Goal: Transaction & Acquisition: Purchase product/service

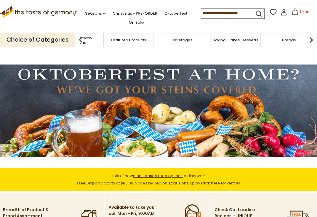
click at [48, 38] on p "Choice of Categories" at bounding box center [37, 40] width 75 height 14
click at [86, 36] on img at bounding box center [81, 40] width 12 height 12
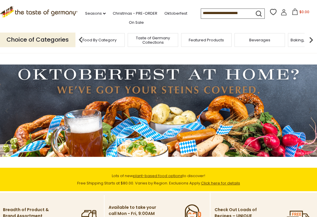
click at [104, 38] on span "Food By Category" at bounding box center [100, 40] width 34 height 4
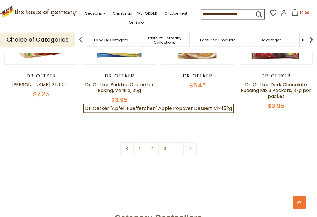
scroll to position [1249, 0]
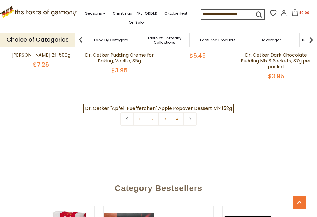
click at [155, 117] on link "2" at bounding box center [152, 118] width 13 height 13
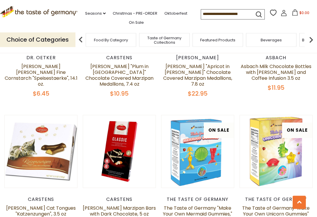
scroll to position [1137, 0]
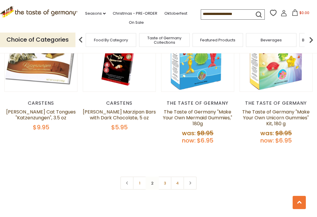
click at [166, 177] on link "3" at bounding box center [164, 183] width 13 height 13
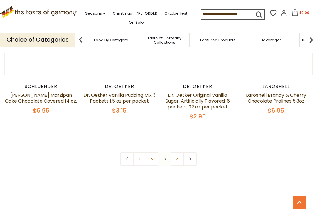
scroll to position [1221, 0]
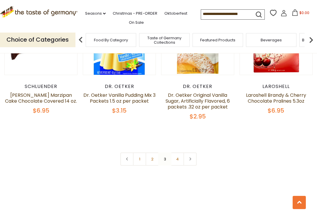
click at [177, 153] on link "4" at bounding box center [177, 159] width 13 height 13
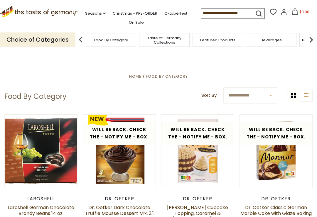
scroll to position [0, 0]
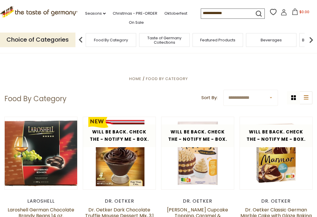
click at [123, 12] on link "Christmas - PRE-ORDER" at bounding box center [135, 13] width 45 height 6
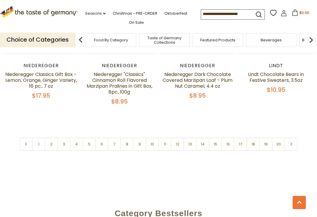
scroll to position [1335, 0]
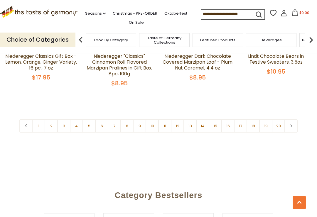
click at [52, 125] on link "2" at bounding box center [51, 126] width 13 height 13
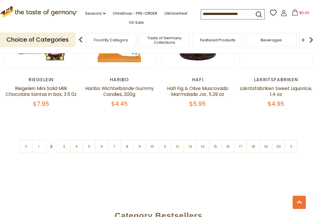
scroll to position [1310, 0]
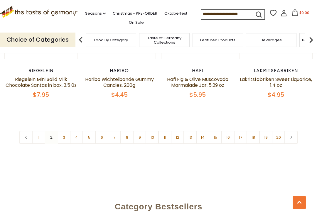
click at [67, 131] on link "3" at bounding box center [63, 137] width 13 height 13
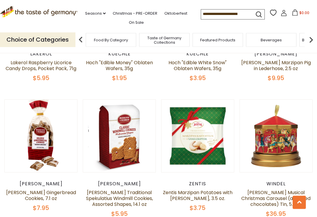
scroll to position [631, 0]
click at [39, 193] on link "Hermann Orange Gingerbread Cookies, 7.1 oz" at bounding box center [41, 195] width 70 height 13
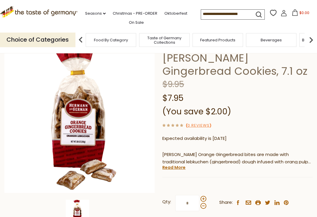
scroll to position [40, 0]
click at [172, 165] on link "Read More" at bounding box center [173, 168] width 23 height 6
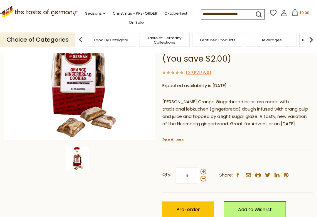
scroll to position [93, 0]
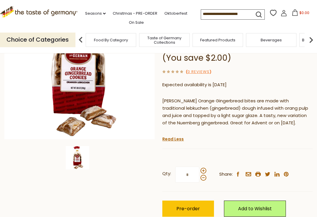
click at [203, 169] on span at bounding box center [204, 171] width 6 height 6
click at [199, 169] on input "*" at bounding box center [187, 175] width 24 height 16
type input "*"
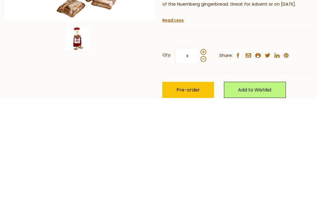
click at [188, 206] on span "Pre-order" at bounding box center [188, 209] width 23 height 7
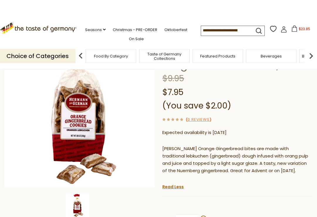
scroll to position [0, 0]
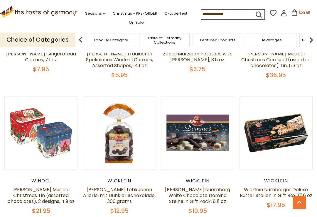
scroll to position [770, 0]
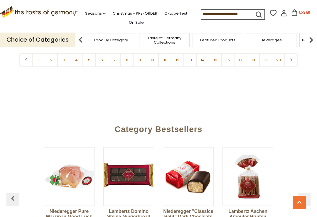
click at [66, 60] on link "3" at bounding box center [63, 59] width 13 height 13
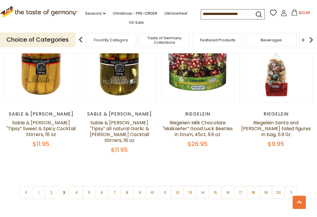
scroll to position [1247, 0]
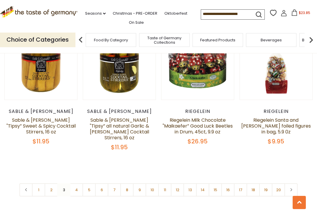
click at [78, 189] on link "4" at bounding box center [76, 190] width 13 height 13
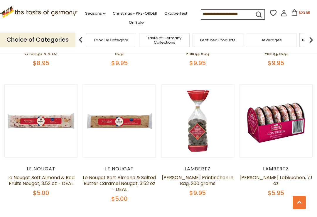
scroll to position [378, 0]
click at [287, 168] on div "Lambertz" at bounding box center [276, 169] width 73 height 6
click at [281, 174] on link "Lambertz Contrella Lebkuchen, 7.1 oz" at bounding box center [276, 180] width 73 height 13
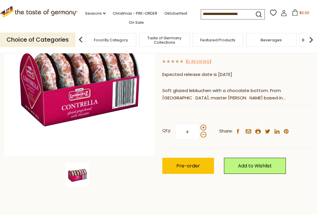
scroll to position [80, 0]
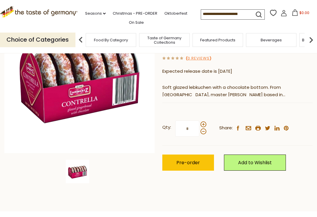
click at [204, 124] on span at bounding box center [204, 125] width 6 height 6
click at [199, 124] on input "*" at bounding box center [187, 129] width 24 height 16
type input "*"
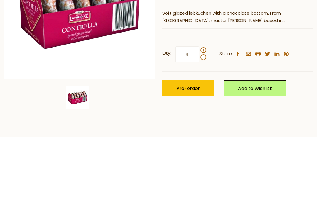
click at [190, 159] on span "Pre-order" at bounding box center [188, 162] width 23 height 7
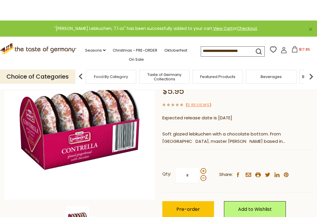
scroll to position [0, 0]
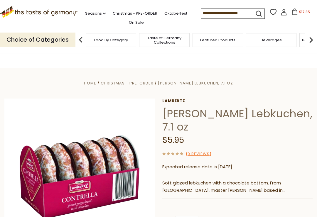
click at [133, 83] on span "Christmas - PRE-ORDER" at bounding box center [127, 83] width 53 height 6
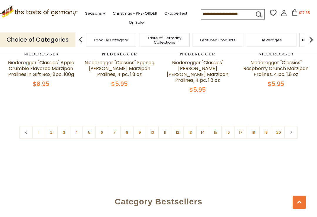
scroll to position [1321, 0]
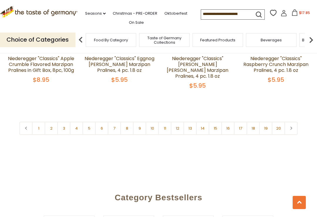
click at [78, 122] on link "4" at bounding box center [76, 128] width 13 height 13
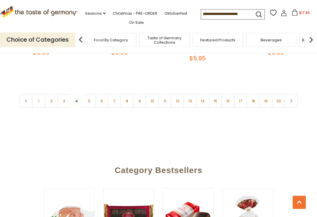
scroll to position [1352, 0]
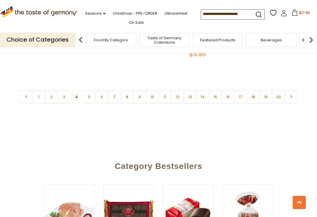
click at [91, 90] on link "5" at bounding box center [89, 96] width 13 height 13
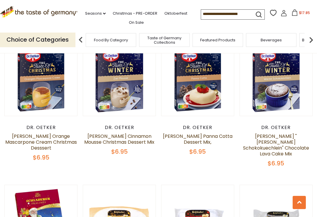
scroll to position [1117, 0]
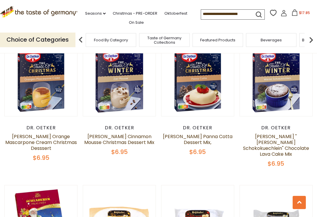
click at [44, 133] on link "[PERSON_NAME] Orange Mascarpone Cream Christmas Desssert" at bounding box center [41, 142] width 72 height 19
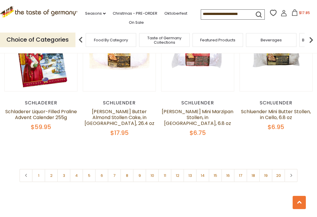
click at [101, 169] on link "6" at bounding box center [101, 175] width 13 height 13
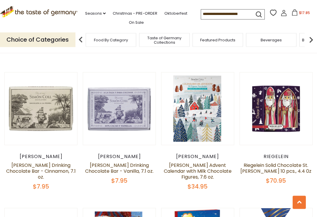
scroll to position [1080, 0]
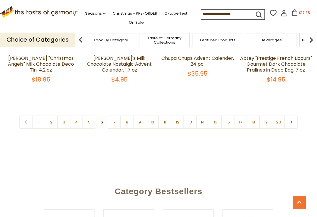
click at [118, 117] on link "7" at bounding box center [114, 122] width 13 height 13
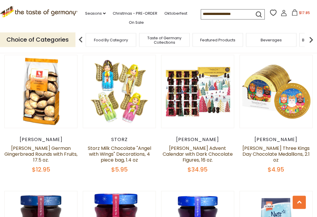
scroll to position [557, 0]
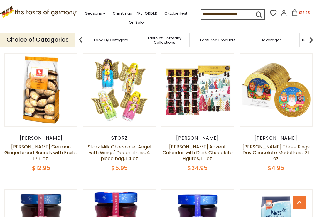
click at [42, 144] on link "[PERSON_NAME] German Gingerbread Rounds with Fruits, 17.5 oz." at bounding box center [40, 153] width 73 height 19
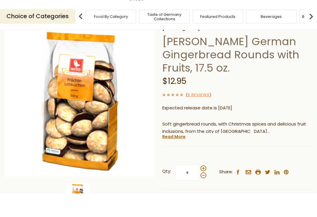
scroll to position [94, 0]
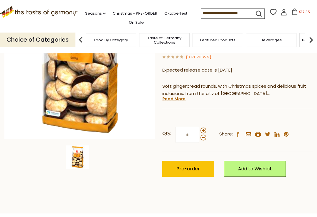
click at [205, 128] on span at bounding box center [204, 131] width 6 height 6
click at [199, 127] on input "*" at bounding box center [187, 135] width 24 height 16
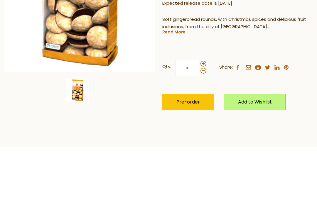
click at [206, 128] on div at bounding box center [204, 134] width 6 height 13
click at [199, 127] on input "*" at bounding box center [187, 135] width 24 height 16
click at [202, 128] on span at bounding box center [204, 131] width 6 height 6
click at [199, 127] on input "*" at bounding box center [187, 135] width 24 height 16
type input "*"
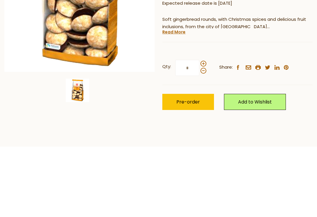
click at [187, 166] on span "Pre-order" at bounding box center [188, 169] width 23 height 7
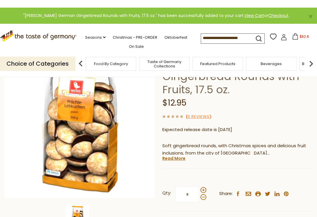
scroll to position [0, 0]
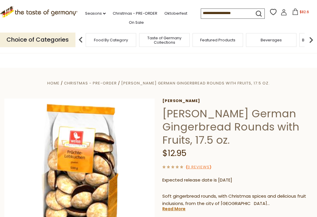
click at [111, 84] on span "Christmas - PRE-ORDER" at bounding box center [90, 83] width 53 height 6
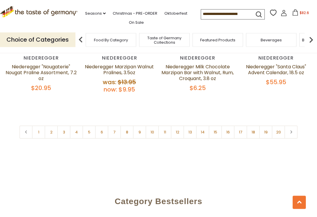
scroll to position [1324, 0]
click at [128, 126] on link "8" at bounding box center [126, 132] width 13 height 13
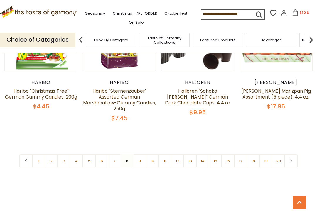
scroll to position [1300, 0]
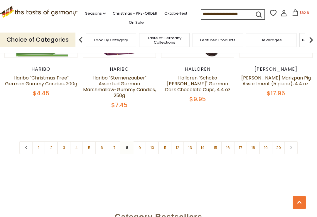
click at [142, 141] on link "9" at bounding box center [139, 147] width 13 height 13
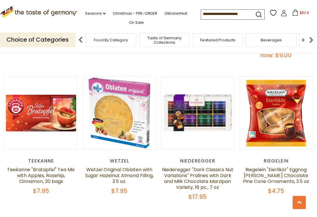
scroll to position [974, 0]
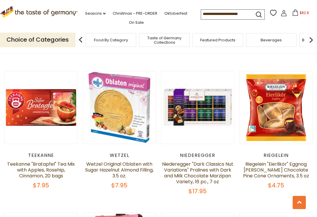
click at [109, 161] on link "Wetzel Original Oblaten with Sugar Hazelnut Almond Filling, 3.5 oz." at bounding box center [119, 170] width 68 height 19
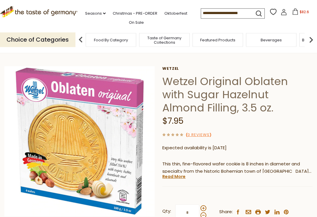
scroll to position [16, 0]
click at [174, 178] on link "Read More" at bounding box center [173, 177] width 23 height 6
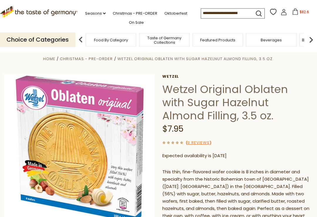
scroll to position [0, 0]
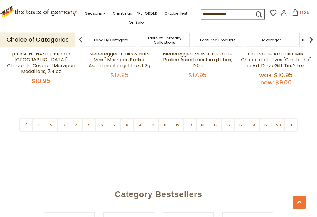
scroll to position [1362, 0]
click at [141, 119] on link "9" at bounding box center [139, 125] width 13 height 13
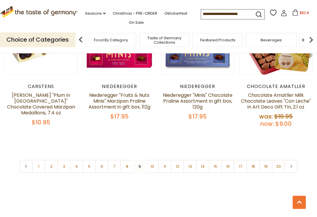
scroll to position [1335, 0]
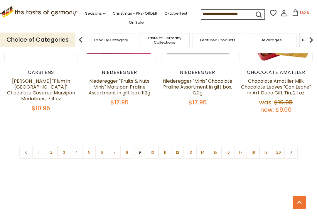
click at [155, 146] on link "10" at bounding box center [152, 152] width 13 height 13
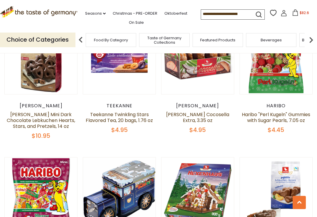
scroll to position [1003, 0]
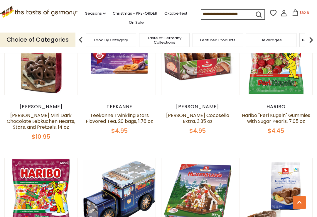
click at [204, 112] on link "[PERSON_NAME] Cocosella Extra, 3.35 oz" at bounding box center [197, 118] width 63 height 13
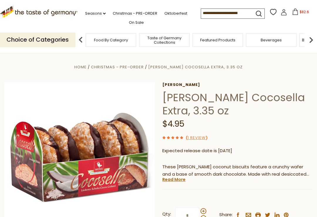
click at [171, 177] on link "Read More" at bounding box center [173, 180] width 23 height 6
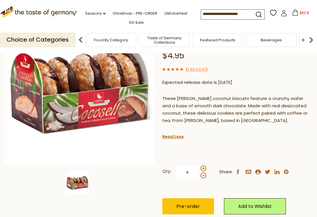
scroll to position [68, 0]
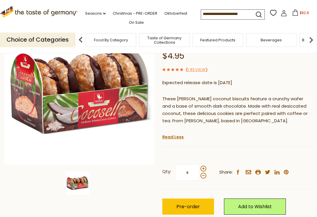
click at [206, 166] on span at bounding box center [204, 169] width 6 height 6
click at [199, 165] on input "*" at bounding box center [187, 173] width 24 height 16
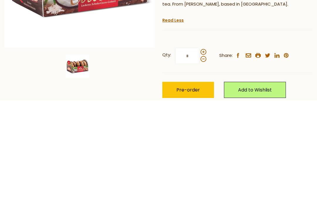
click at [204, 166] on span at bounding box center [204, 169] width 6 height 6
click at [199, 165] on input "*" at bounding box center [187, 173] width 24 height 16
type input "*"
click at [191, 204] on span "Pre-order" at bounding box center [188, 207] width 23 height 7
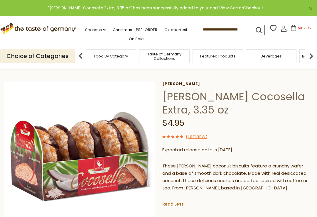
scroll to position [0, 0]
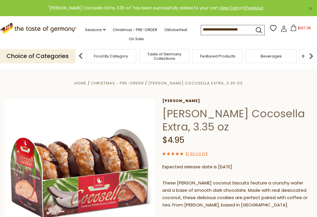
click at [140, 80] on span "Christmas - PRE-ORDER" at bounding box center [117, 83] width 53 height 6
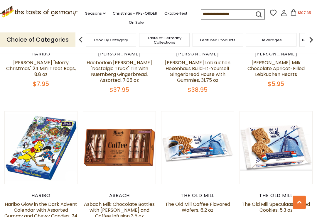
scroll to position [1192, 0]
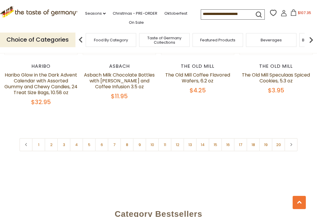
click at [170, 138] on link "11" at bounding box center [164, 144] width 13 height 13
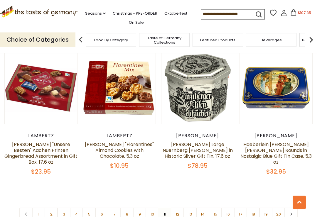
scroll to position [1251, 0]
click at [179, 208] on link "12" at bounding box center [177, 214] width 13 height 13
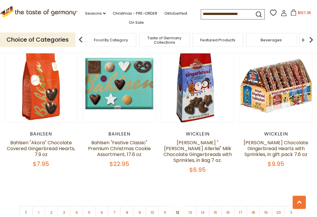
scroll to position [1242, 0]
click at [190, 206] on link "13" at bounding box center [190, 212] width 13 height 13
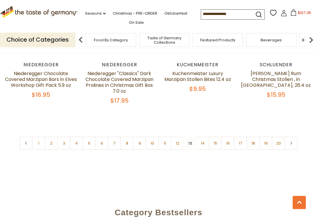
scroll to position [1337, 0]
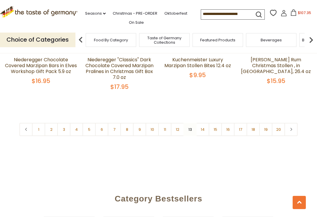
click at [205, 123] on link "14" at bounding box center [202, 129] width 13 height 13
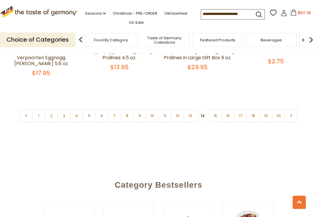
scroll to position [1355, 0]
click at [216, 109] on link "15" at bounding box center [215, 115] width 13 height 13
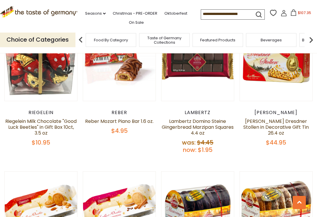
scroll to position [315, 0]
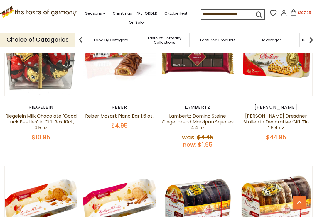
click at [197, 116] on link "Lambertz Domino Steine Gingerbread Marzipan Squares 4.4 oz" at bounding box center [198, 122] width 72 height 19
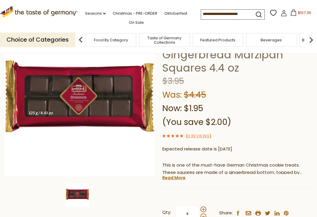
scroll to position [61, 0]
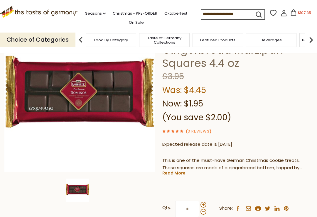
click at [179, 172] on link "Read More" at bounding box center [173, 173] width 23 height 6
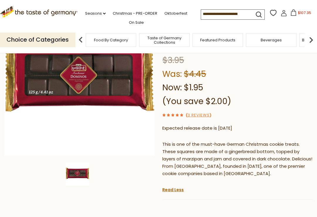
scroll to position [76, 0]
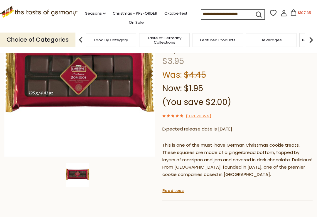
click at [196, 115] on link "3 Reviews" at bounding box center [199, 116] width 22 height 6
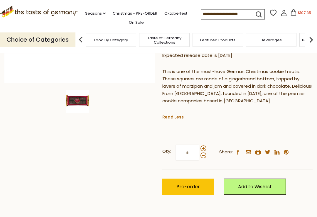
scroll to position [153, 0]
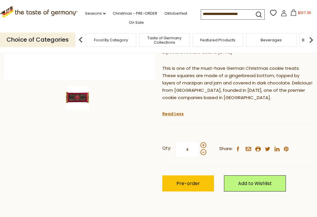
click at [206, 142] on span at bounding box center [204, 145] width 6 height 6
click at [199, 142] on input "*" at bounding box center [187, 150] width 24 height 16
type input "*"
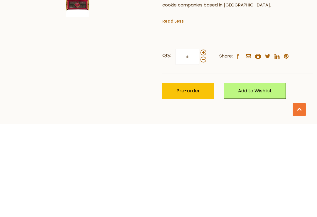
click at [190, 181] on span "Pre-order" at bounding box center [188, 184] width 23 height 7
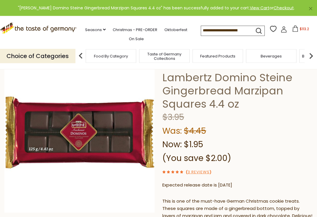
scroll to position [0, 0]
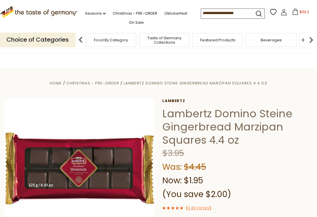
click at [105, 83] on span "Christmas - PRE-ORDER" at bounding box center [92, 83] width 53 height 6
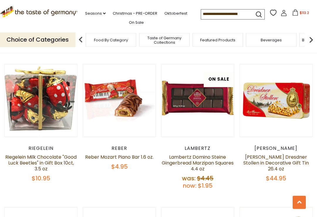
scroll to position [274, 0]
click at [191, 154] on link "Lambertz Domino Steine Gingerbread Marzipan Squares 4.4 oz" at bounding box center [198, 163] width 72 height 19
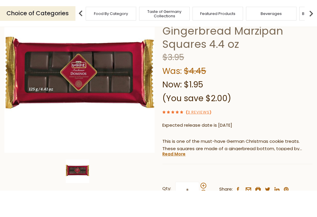
scroll to position [103, 0]
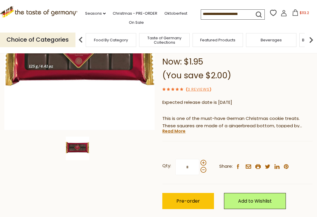
click at [205, 160] on span at bounding box center [204, 163] width 6 height 6
click at [199, 160] on input "*" at bounding box center [187, 167] width 24 height 16
type input "*"
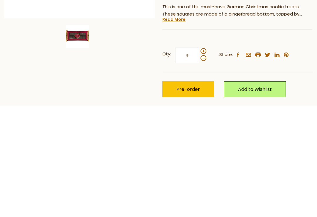
click at [190, 198] on span "Pre-order" at bounding box center [188, 201] width 23 height 7
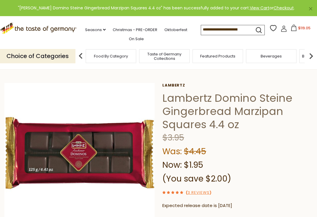
scroll to position [0, 0]
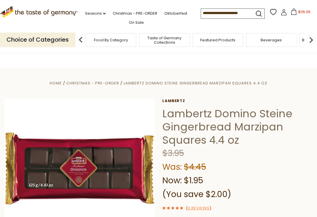
click at [90, 84] on span "Christmas - PRE-ORDER" at bounding box center [92, 83] width 53 height 6
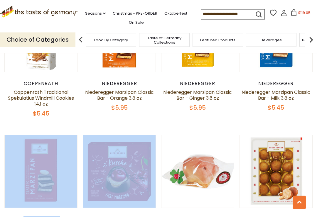
scroll to position [1051, 0]
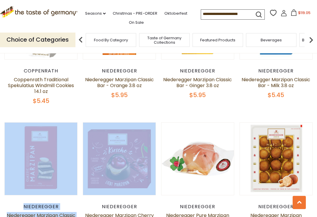
click at [241, 204] on div "Niederegger" at bounding box center [276, 207] width 73 height 6
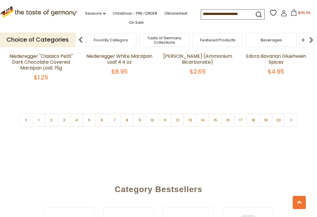
scroll to position [1340, 0]
click at [180, 114] on link "12" at bounding box center [177, 120] width 13 height 13
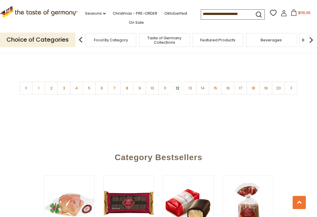
scroll to position [1385, 0]
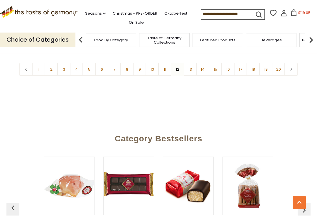
click at [206, 63] on link "14" at bounding box center [202, 69] width 13 height 13
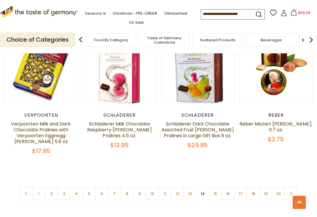
scroll to position [1290, 0]
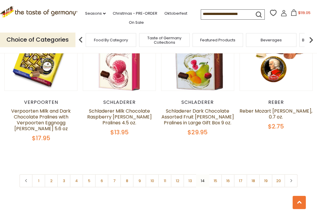
click at [217, 174] on link "15" at bounding box center [215, 180] width 13 height 13
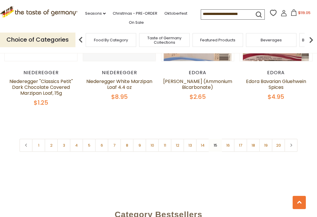
scroll to position [1317, 0]
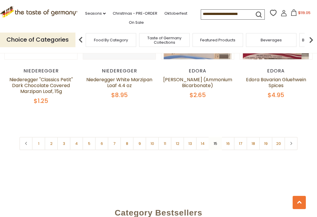
click at [232, 137] on link "16" at bounding box center [227, 143] width 13 height 13
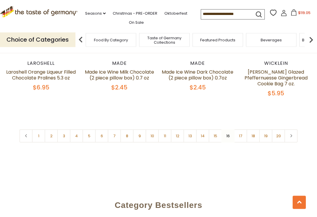
scroll to position [1301, 0]
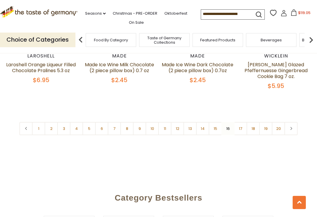
click at [241, 122] on link "17" at bounding box center [240, 128] width 13 height 13
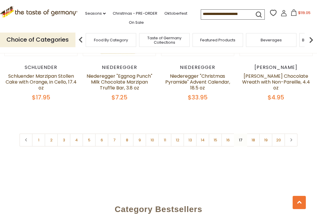
scroll to position [1304, 0]
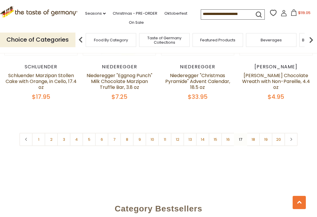
click at [255, 142] on link "18" at bounding box center [253, 139] width 13 height 13
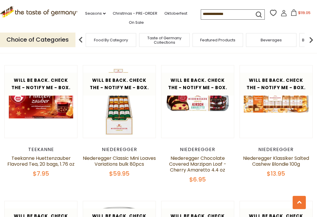
scroll to position [263, 0]
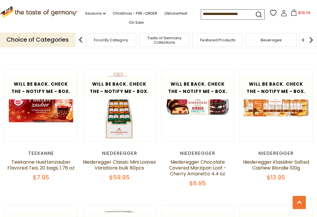
click at [122, 159] on link "Niederegger Classic Mini Loaves Variations bulk 80pcs" at bounding box center [119, 165] width 73 height 13
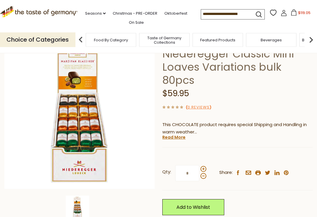
scroll to position [40, 0]
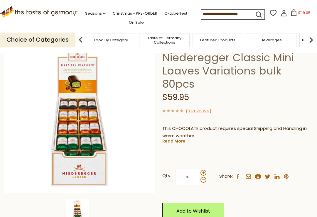
click at [179, 138] on link "Read More" at bounding box center [173, 141] width 23 height 6
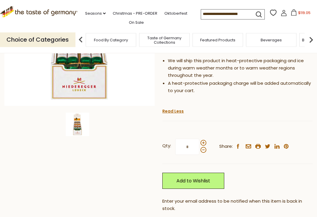
scroll to position [130, 0]
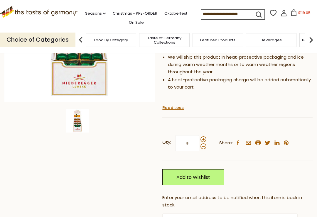
click at [194, 175] on link "Add to Wishlist" at bounding box center [193, 177] width 62 height 16
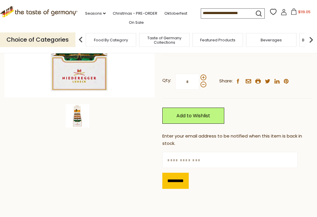
scroll to position [137, 0]
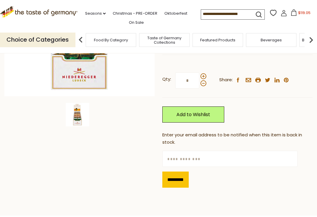
click at [177, 159] on input "text" at bounding box center [229, 159] width 135 height 16
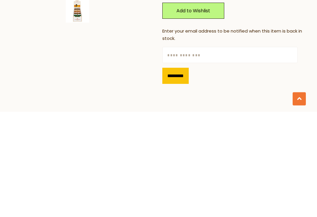
type input "**********"
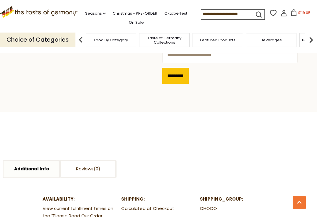
click at [179, 76] on input "*********" at bounding box center [175, 76] width 26 height 16
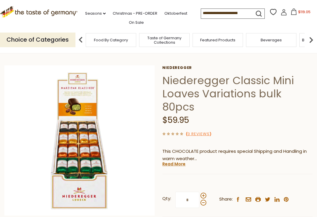
scroll to position [17, 0]
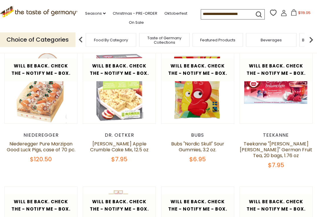
scroll to position [142, 0]
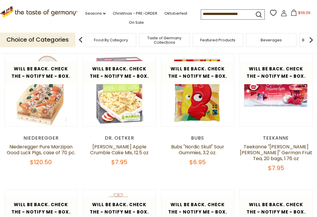
click at [291, 12] on icon at bounding box center [294, 12] width 6 height 6
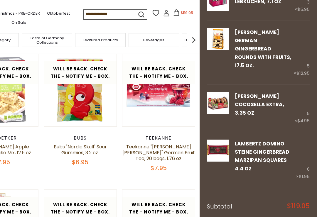
scroll to position [46, 0]
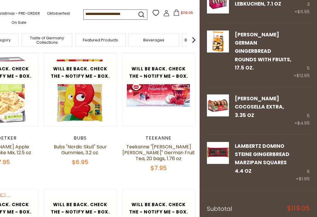
click at [242, 177] on link "Edit" at bounding box center [239, 180] width 9 height 6
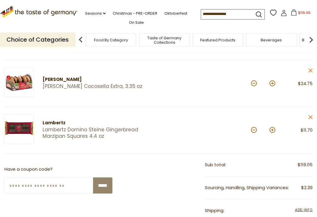
scroll to position [150, 0]
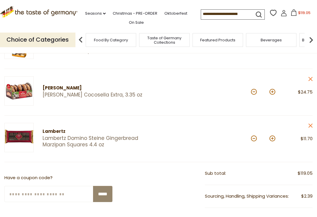
click at [256, 138] on button at bounding box center [254, 139] width 6 height 6
type input "*"
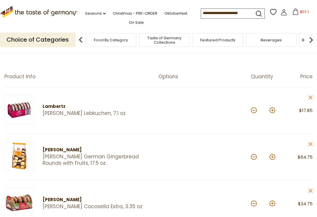
scroll to position [0, 0]
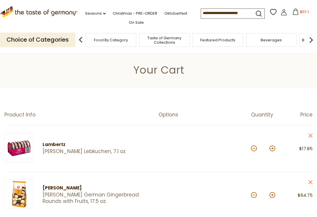
click at [140, 11] on link "Christmas - PRE-ORDER" at bounding box center [135, 13] width 45 height 6
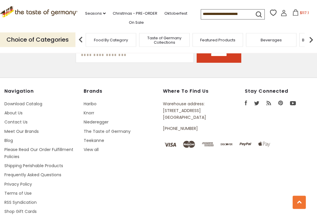
scroll to position [1648, 0]
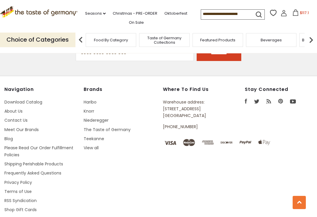
click at [23, 145] on link "Please Read Our Order Fulfillment Policies" at bounding box center [38, 151] width 69 height 13
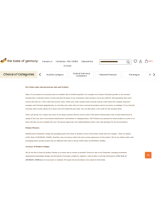
scroll to position [1373, 0]
